Goal: Navigation & Orientation: Find specific page/section

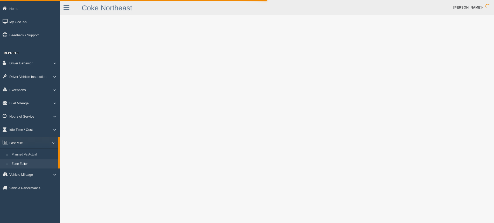
click at [29, 163] on link "Zone Editor" at bounding box center [33, 163] width 49 height 9
click at [26, 163] on link "Zone Editor" at bounding box center [33, 163] width 49 height 9
